Goal: Task Accomplishment & Management: Use online tool/utility

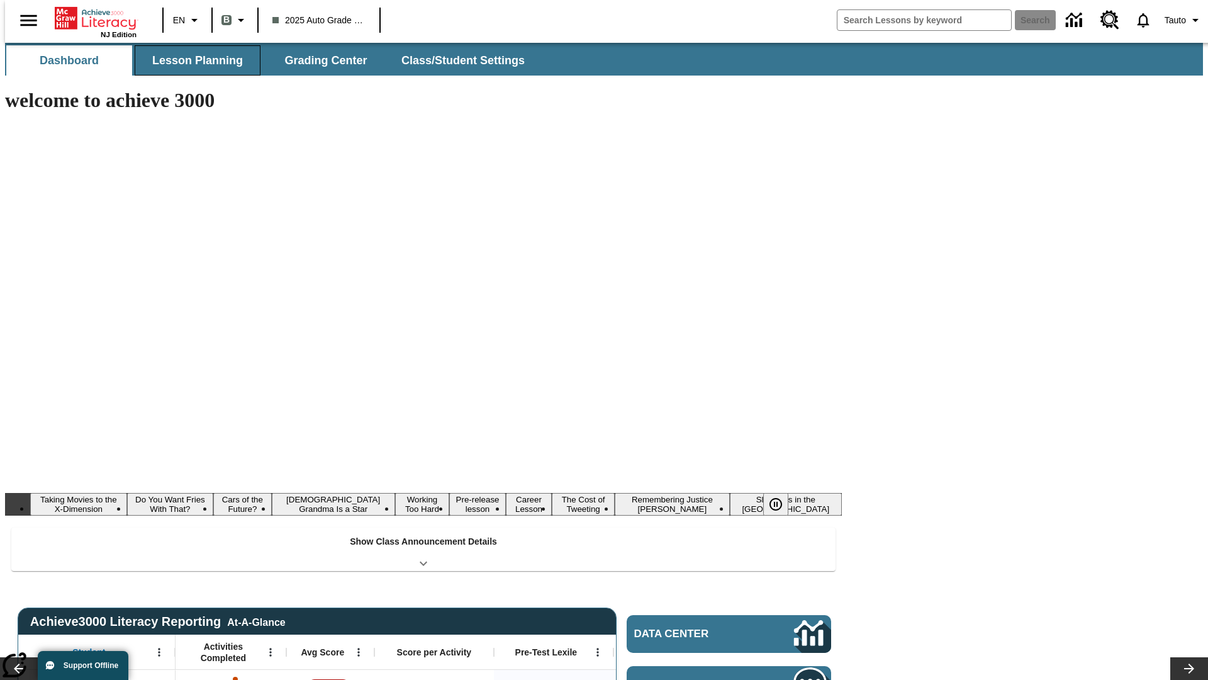
click at [193, 60] on button "Lesson Planning" at bounding box center [198, 60] width 126 height 30
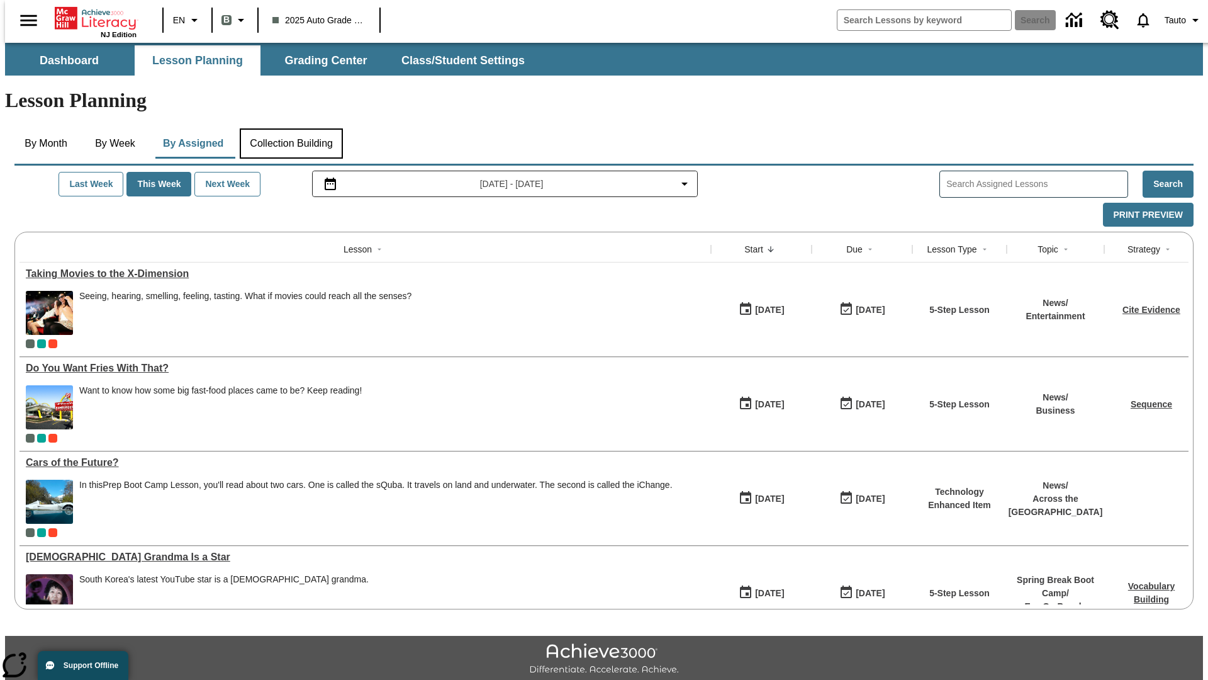
click at [291, 128] on button "Collection Building" at bounding box center [291, 143] width 103 height 30
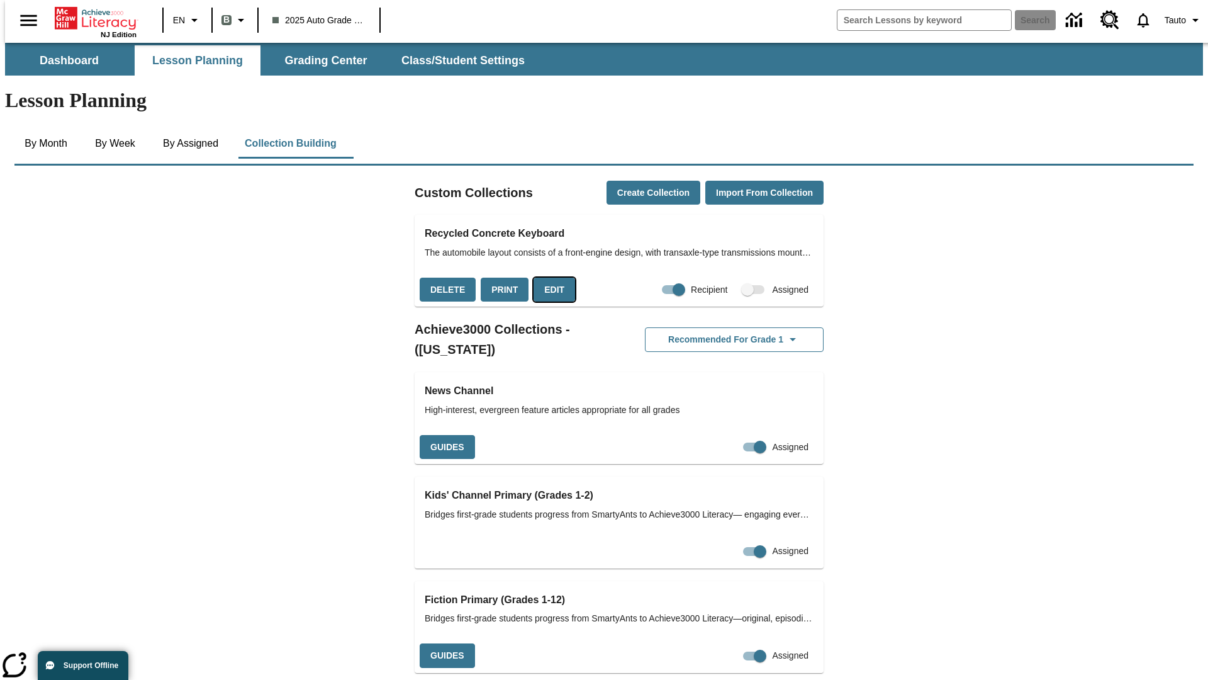
click at [550, 278] on button "Edit" at bounding box center [555, 290] width 42 height 25
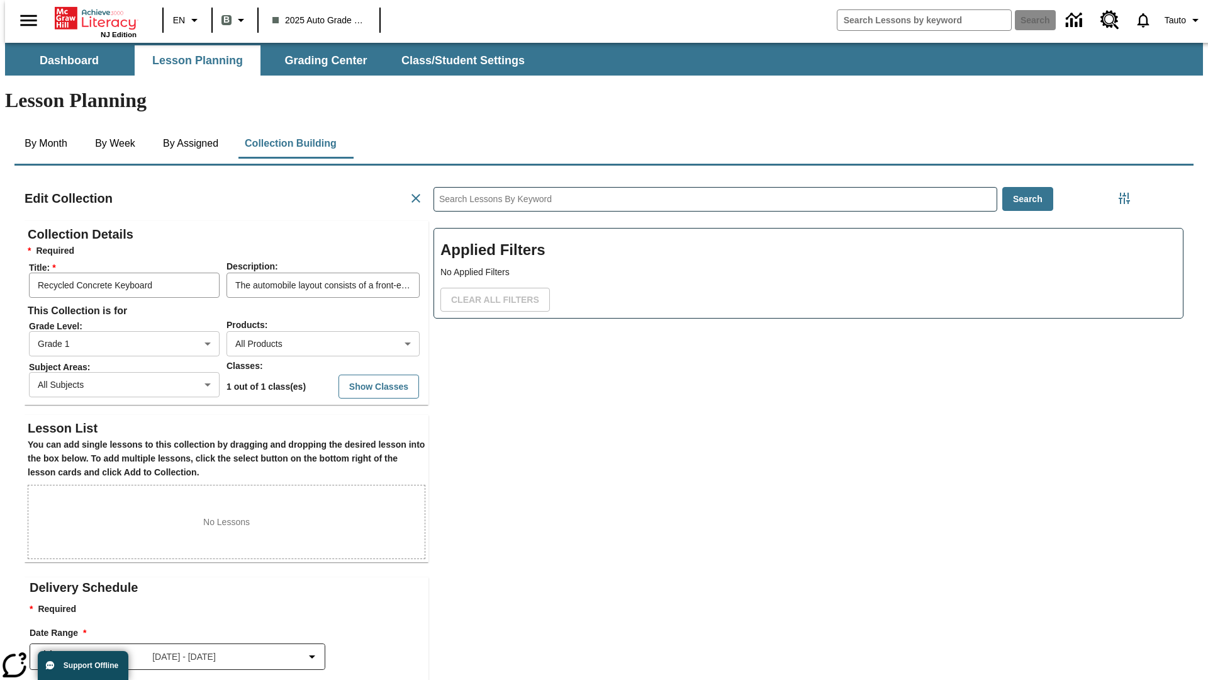
scroll to position [1, 1]
click at [303, 298] on body "Skip to main content NJ Edition EN B 2025 Auto Grade 1 B Search 0 Tauto Dashboa…" at bounding box center [604, 437] width 1198 height 789
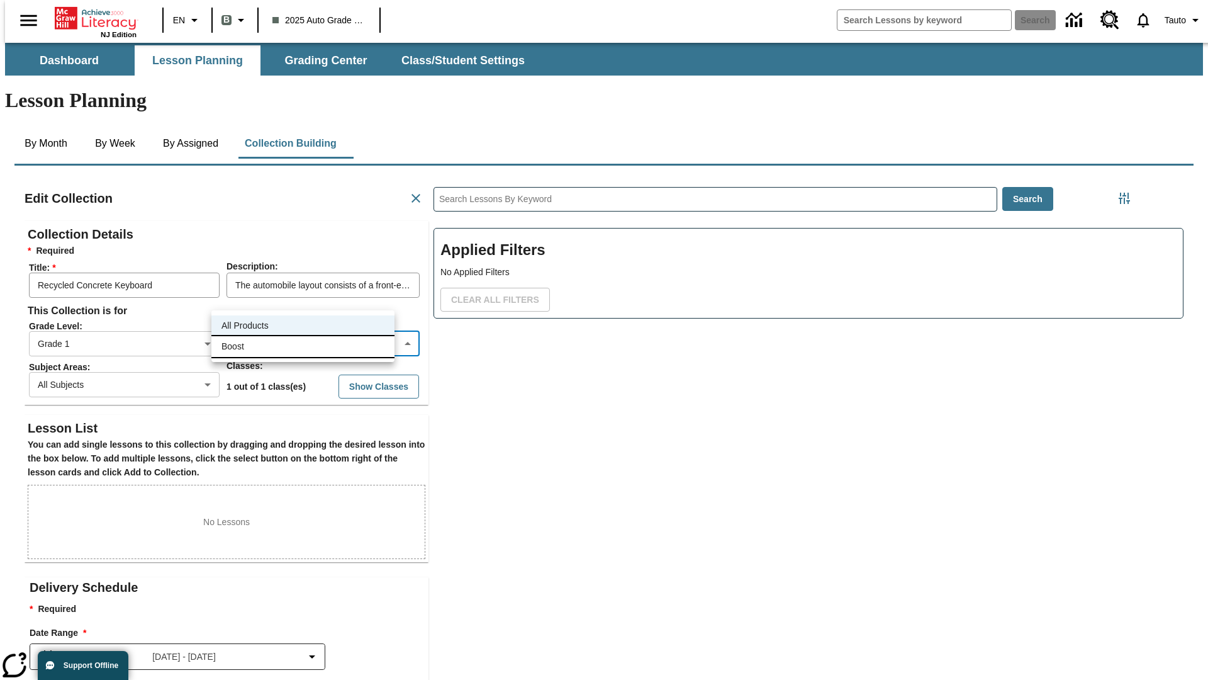
click at [303, 346] on li "Boost" at bounding box center [302, 346] width 183 height 21
type input "12"
